Goal: Transaction & Acquisition: Purchase product/service

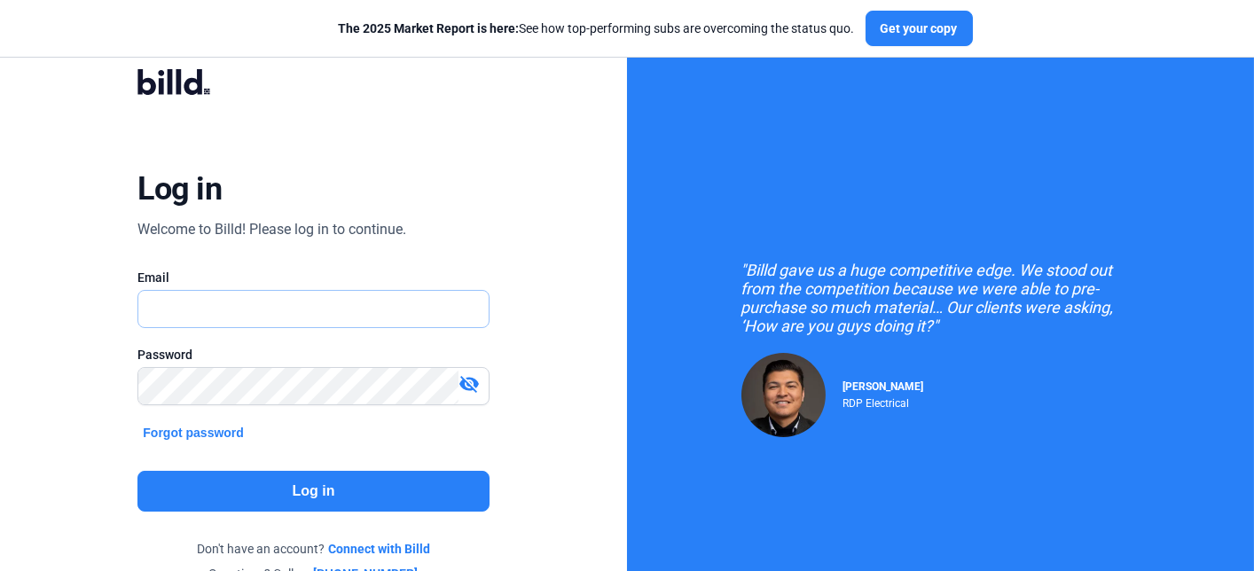
click at [383, 318] on input "text" at bounding box center [303, 309] width 331 height 36
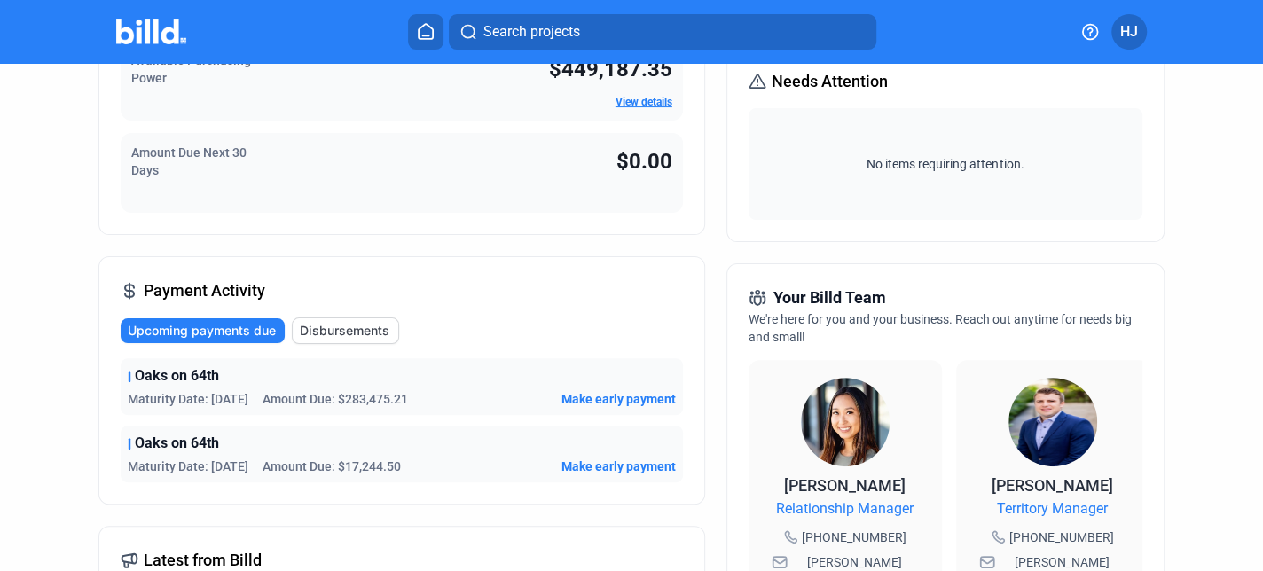
scroll to position [355, 0]
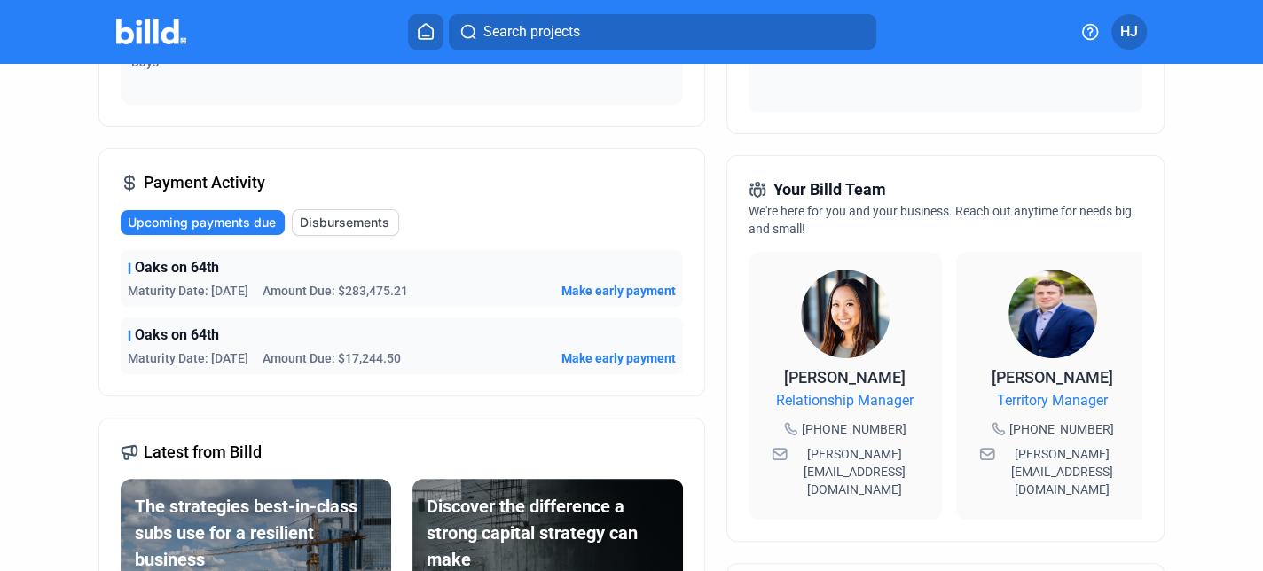
click at [209, 267] on span "Oaks on 64th" at bounding box center [177, 267] width 84 height 21
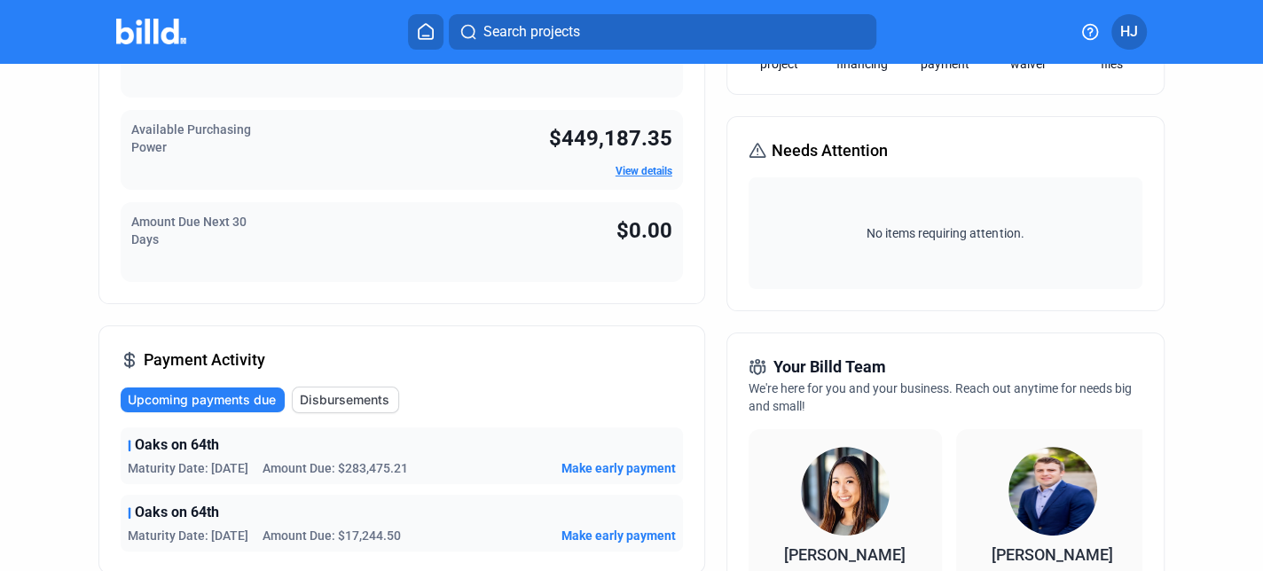
scroll to position [444, 0]
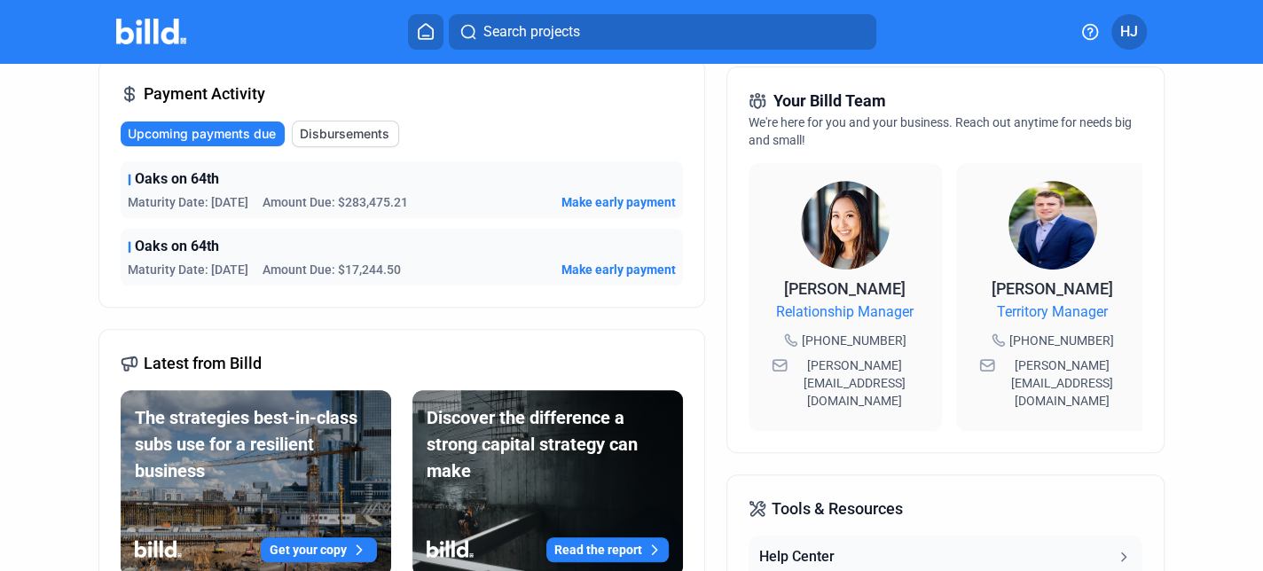
click at [610, 198] on span "Make early payment" at bounding box center [619, 202] width 114 height 18
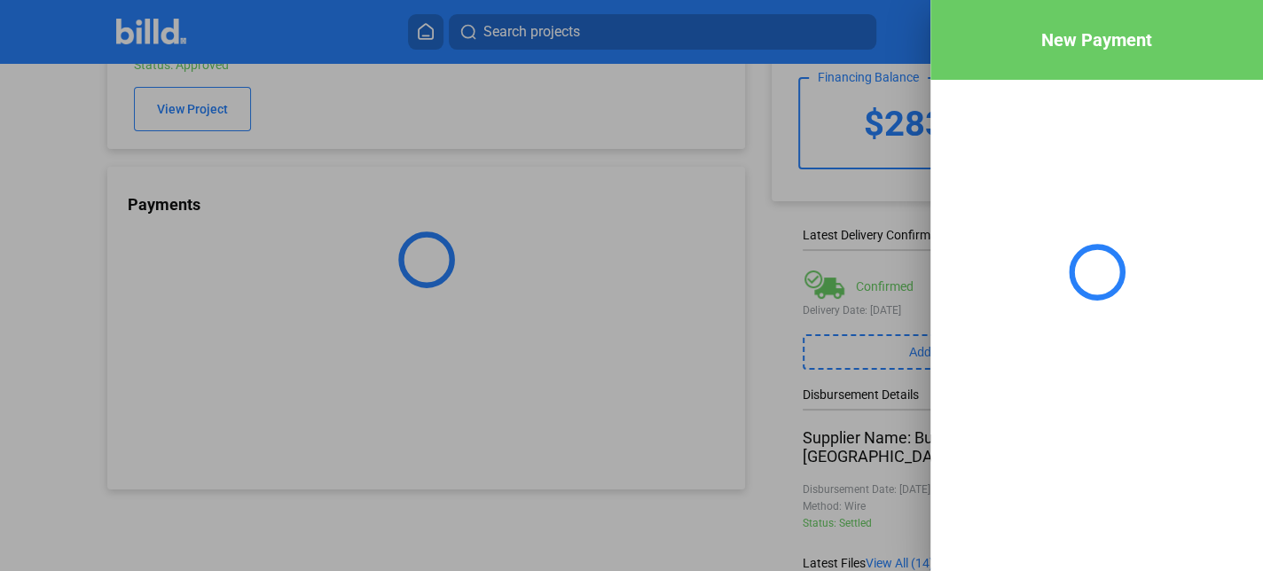
scroll to position [122, 0]
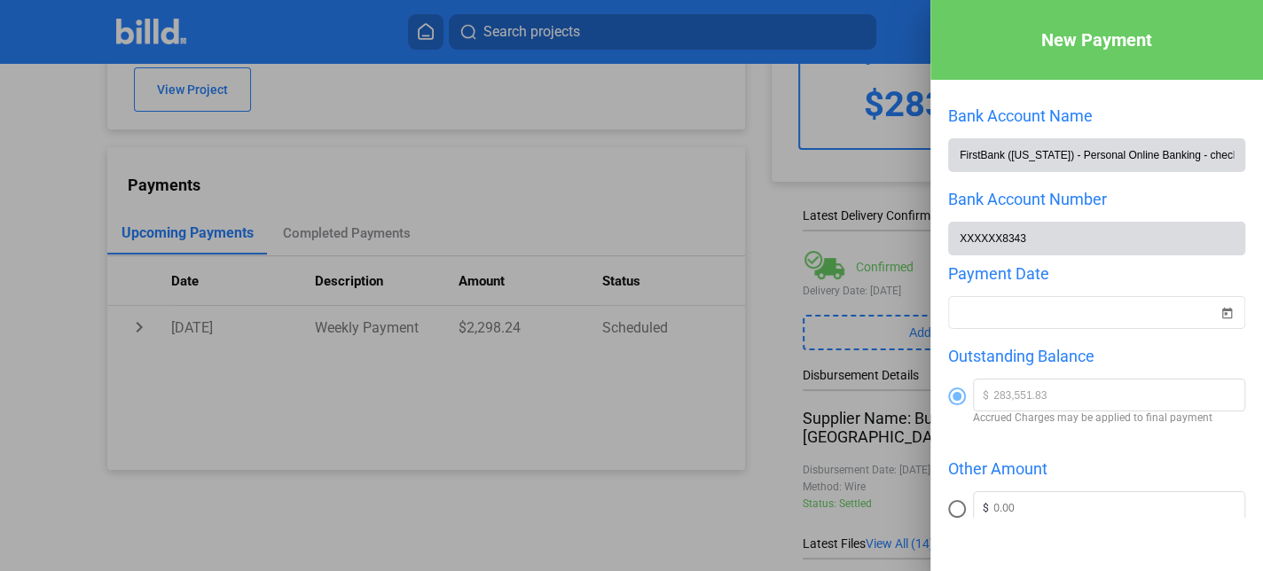
click at [711, 132] on div at bounding box center [631, 285] width 1263 height 571
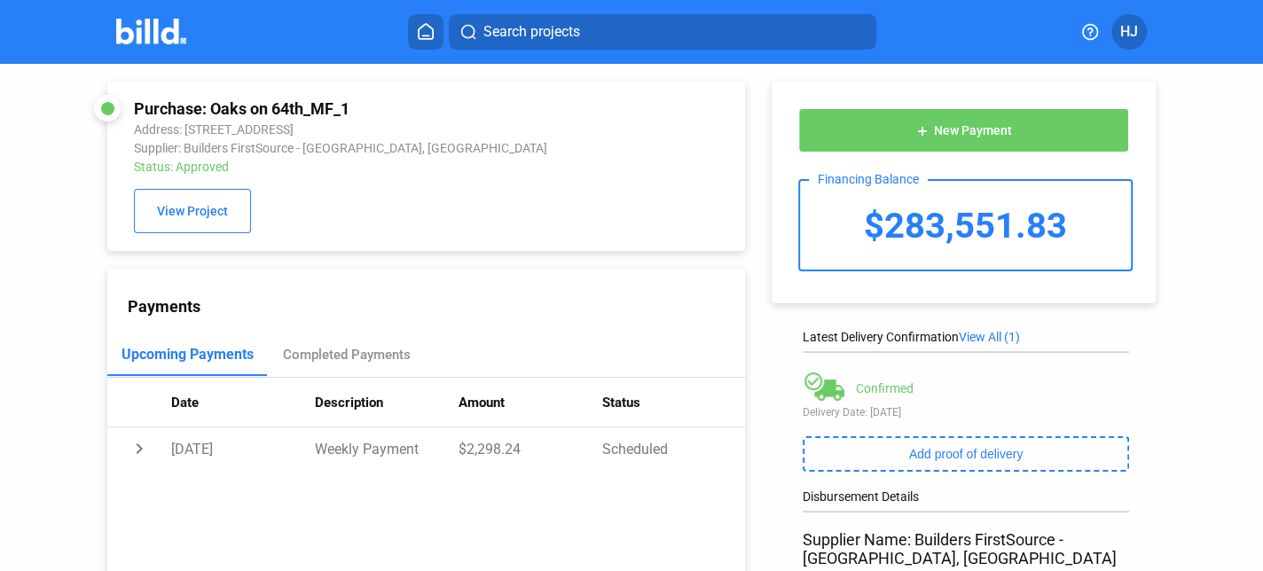
scroll to position [0, 0]
click at [361, 361] on div "Completed Payments" at bounding box center [347, 355] width 128 height 16
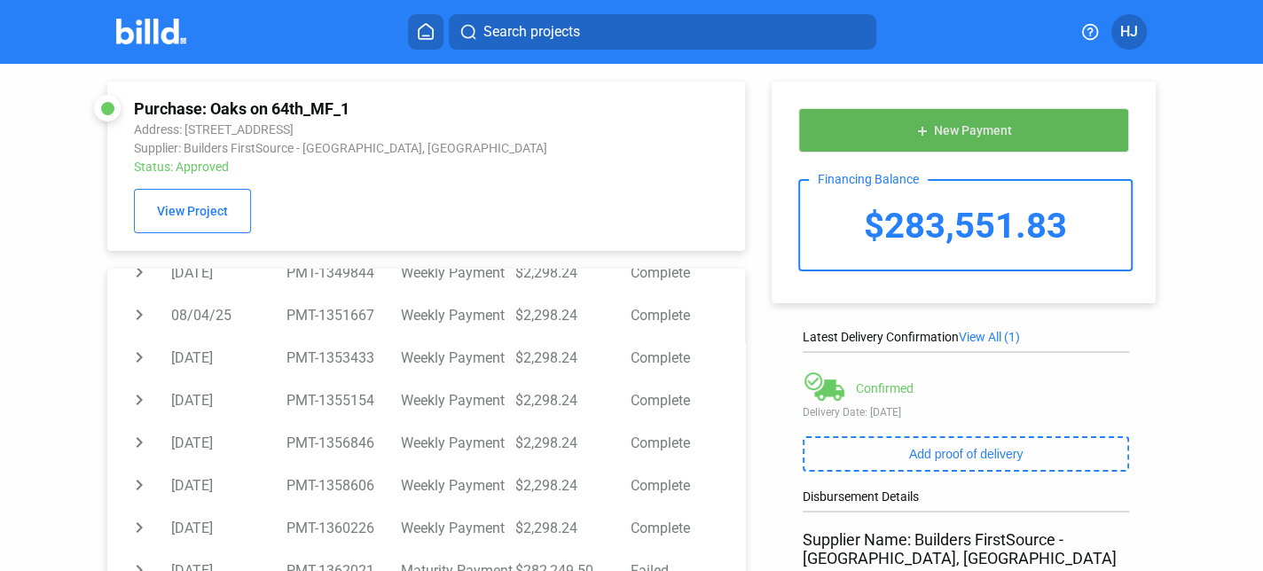
click at [995, 143] on button "add New Payment" at bounding box center [963, 130] width 331 height 44
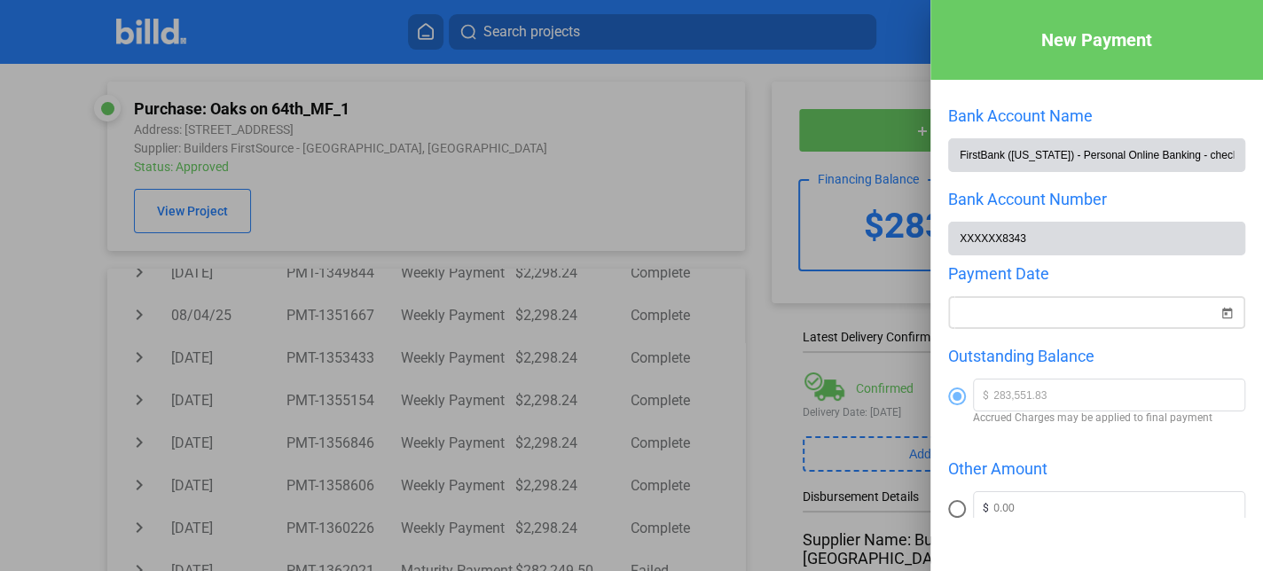
click at [1217, 308] on span "Open calendar" at bounding box center [1227, 302] width 43 height 43
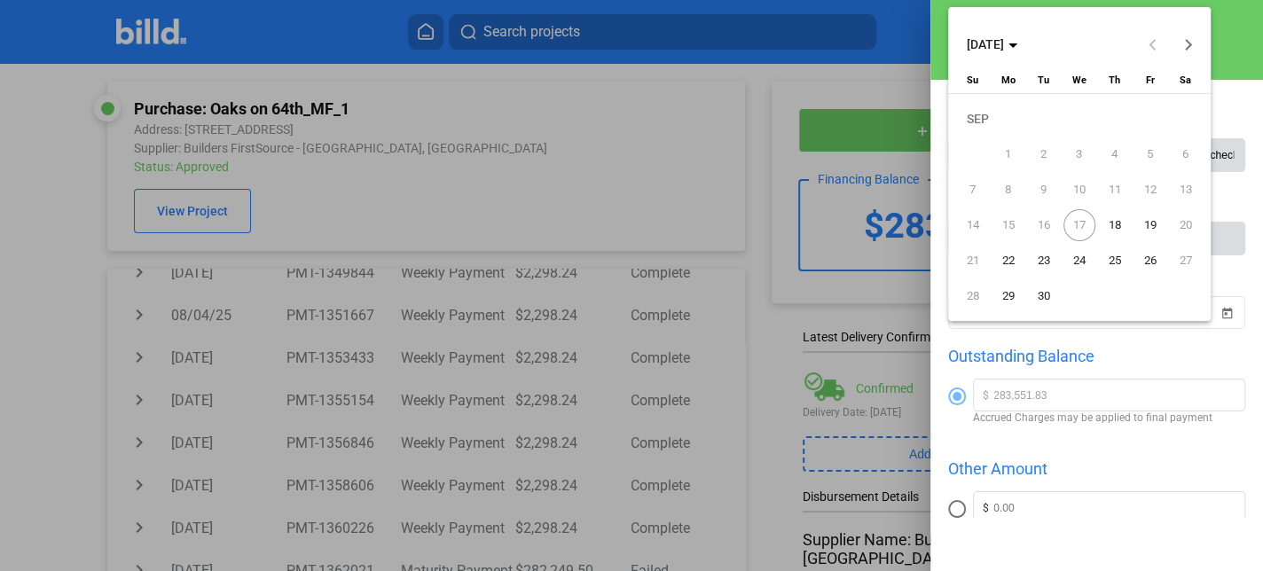
click at [1111, 223] on span "18" at bounding box center [1115, 225] width 32 height 32
type input "[DATE]"
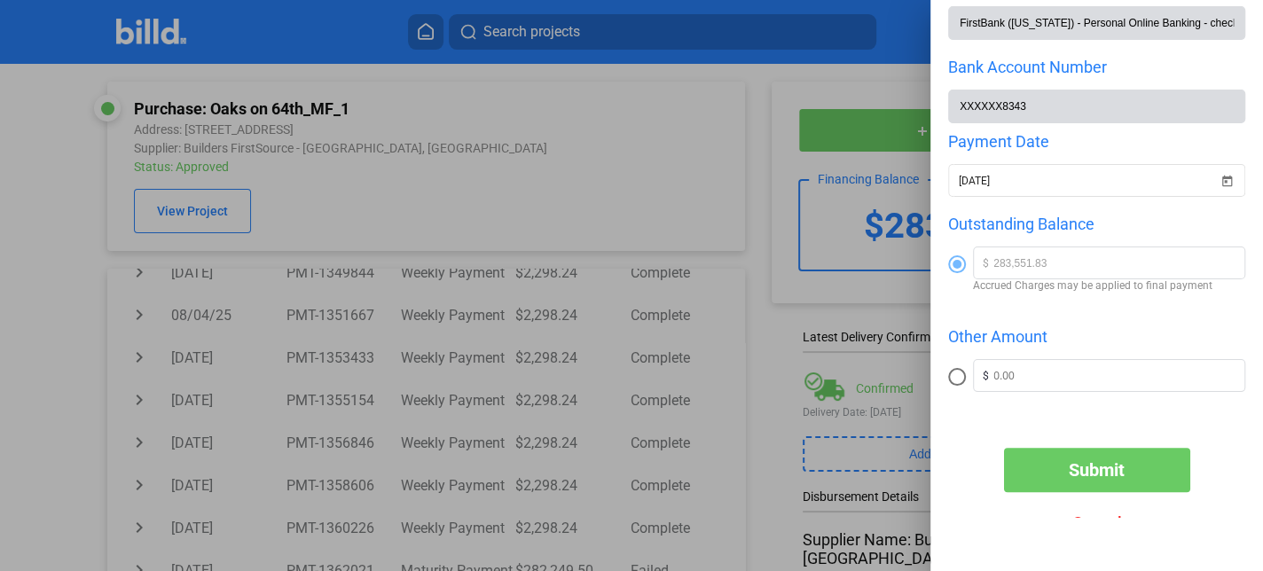
scroll to position [161, 0]
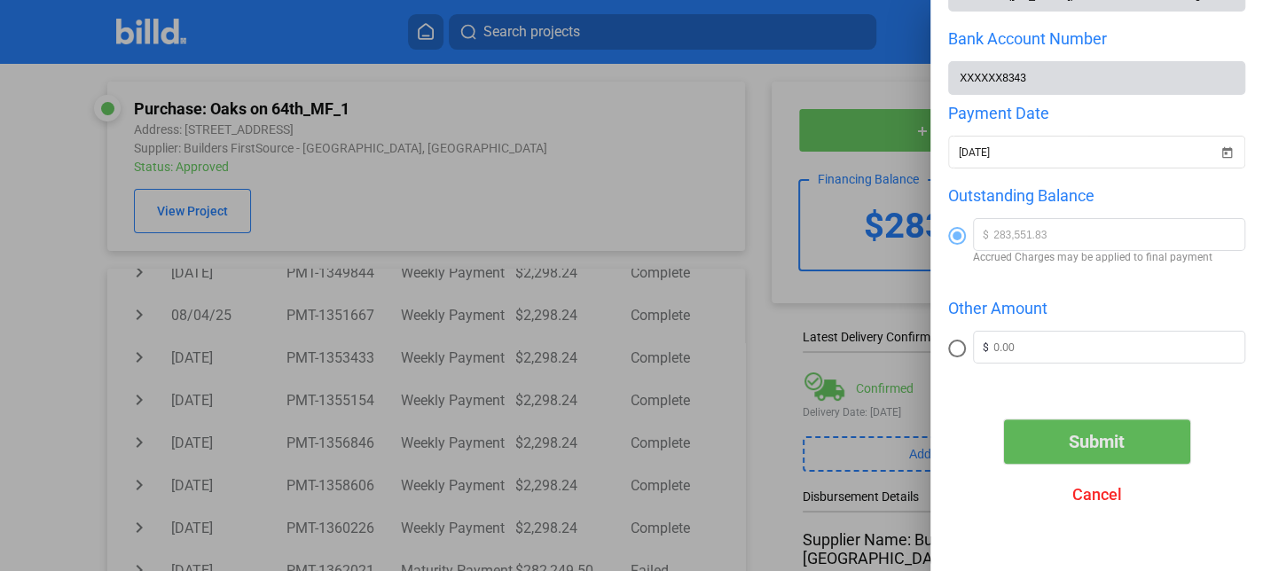
click at [1098, 431] on span "Submit" at bounding box center [1097, 441] width 56 height 21
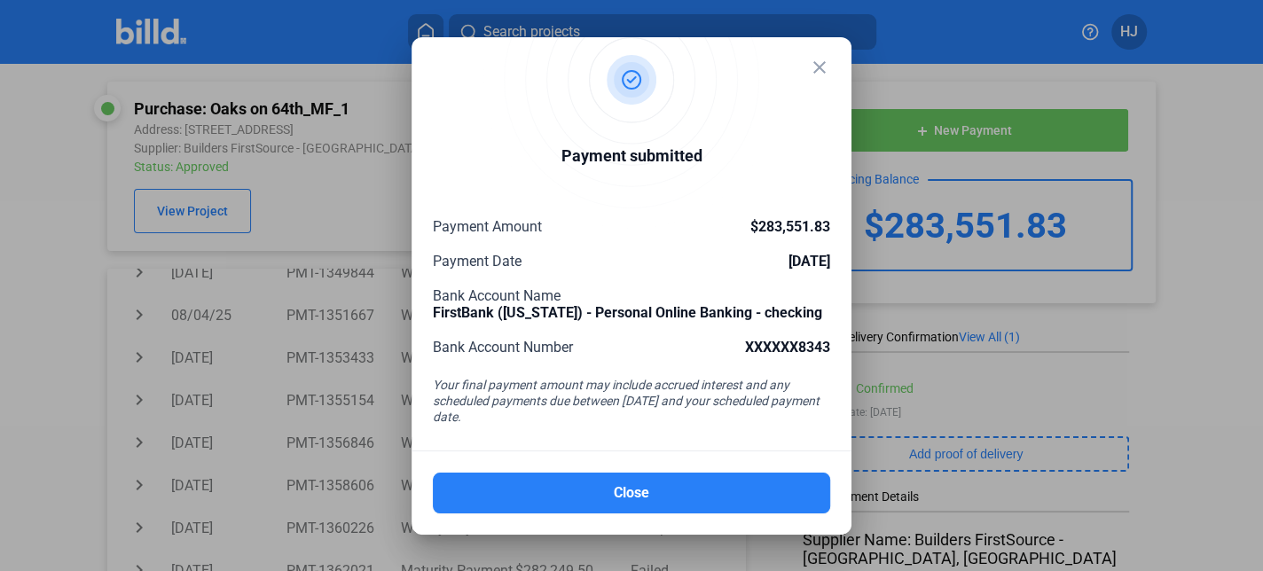
scroll to position [602, 0]
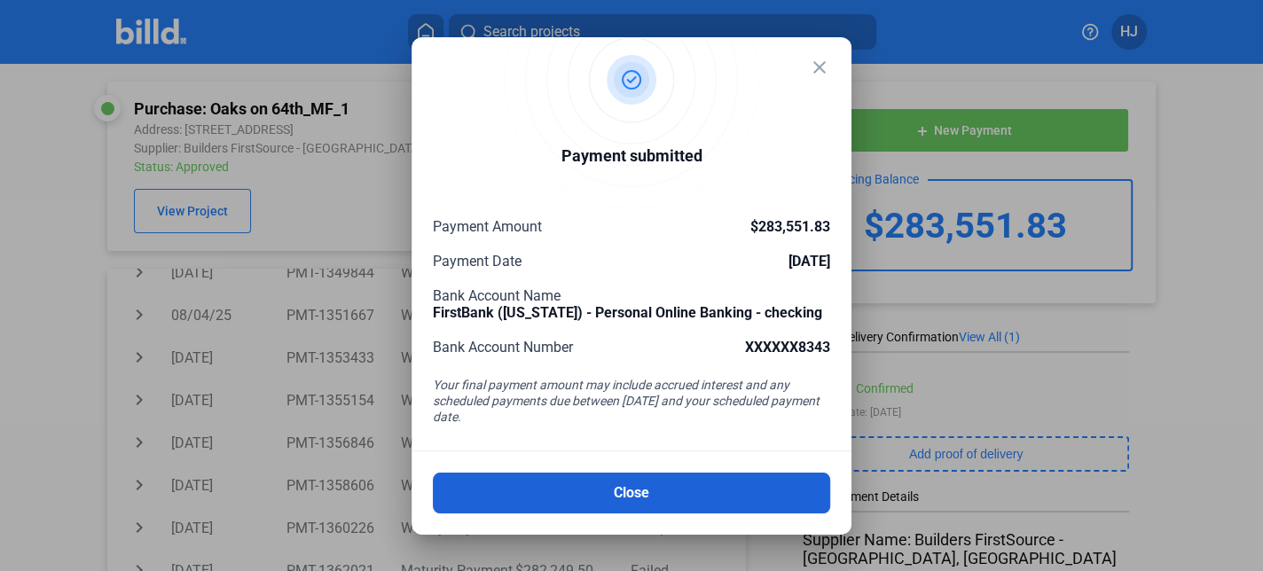
click at [604, 493] on button "Close" at bounding box center [631, 493] width 397 height 41
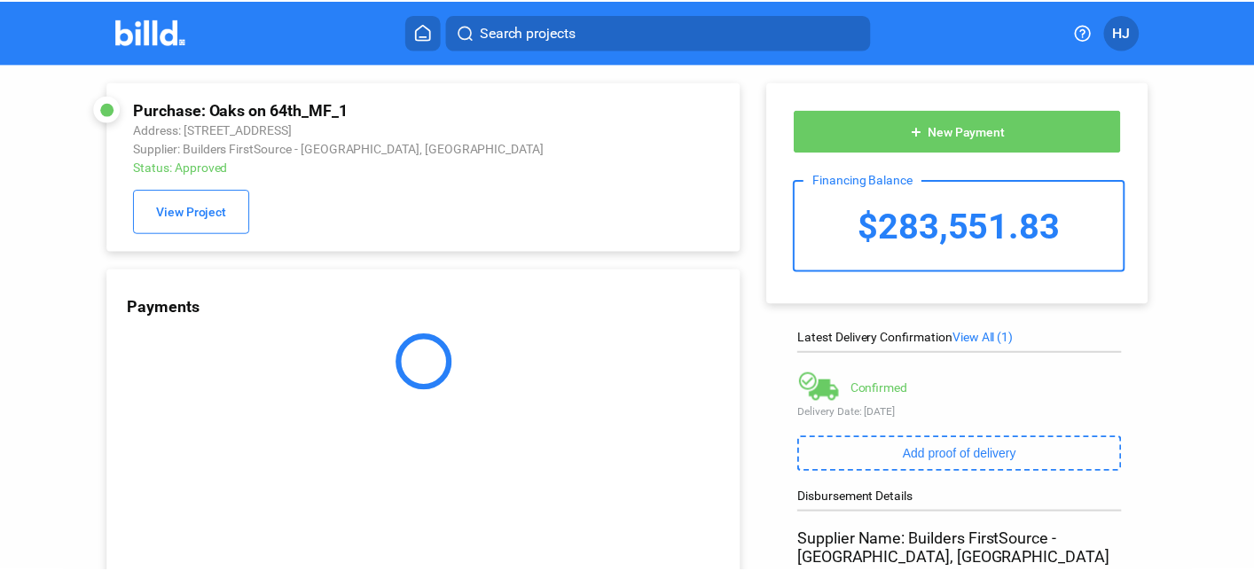
scroll to position [0, 0]
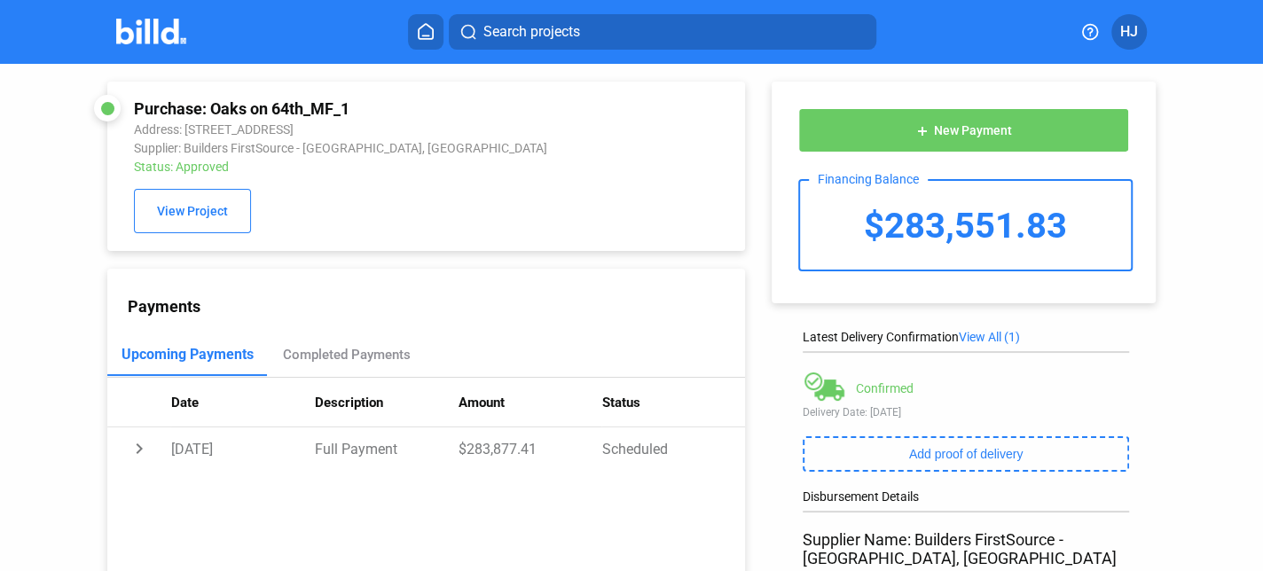
click at [910, 20] on mat-toolbar "Search projects HJ" at bounding box center [631, 32] width 1263 height 64
click at [1128, 33] on span "HJ" at bounding box center [1129, 31] width 18 height 21
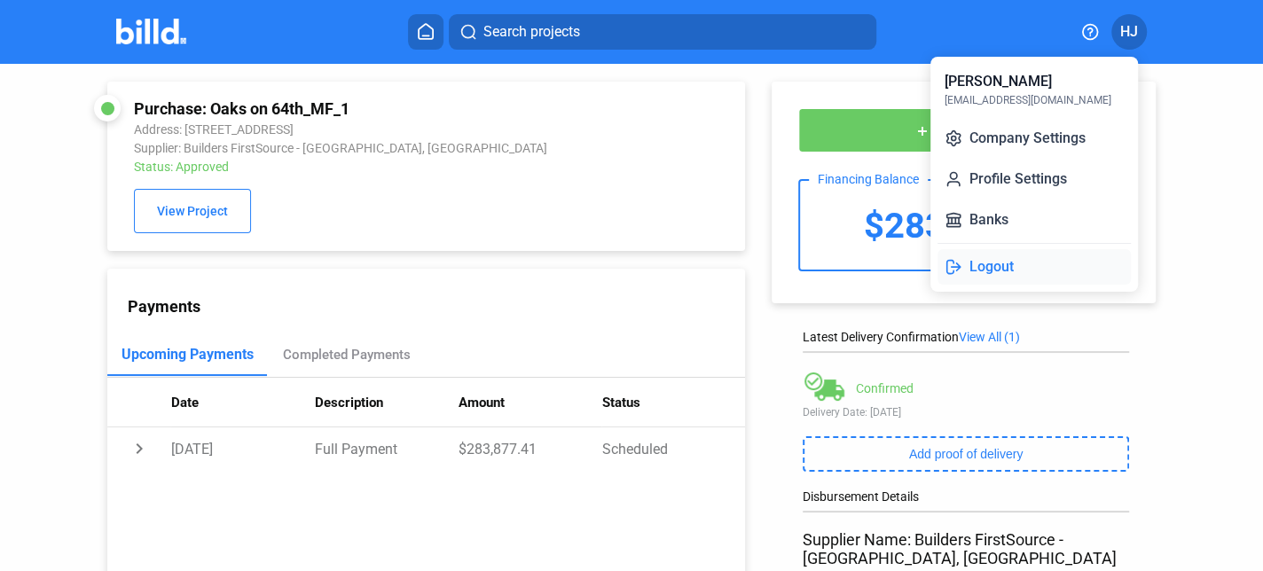
click at [1047, 272] on button "Logout" at bounding box center [1034, 266] width 193 height 35
